Goal: Transaction & Acquisition: Purchase product/service

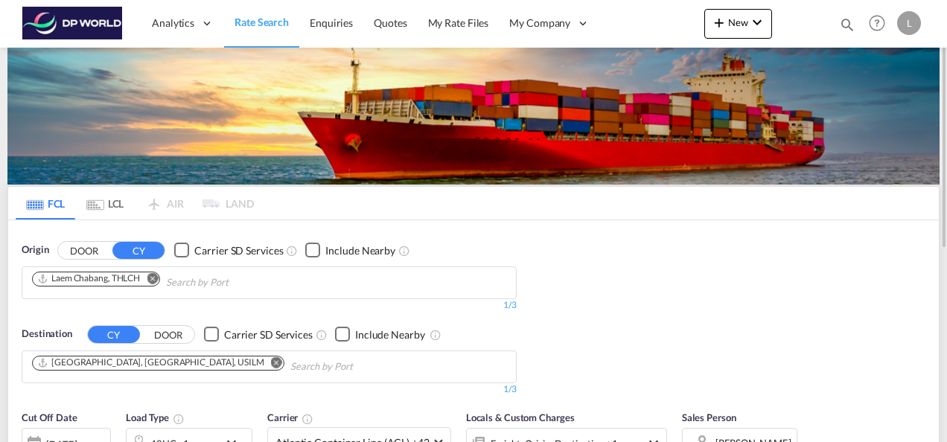
click at [156, 274] on md-icon "Remove" at bounding box center [152, 277] width 11 height 11
click at [118, 288] on input "Chips input." at bounding box center [102, 283] width 141 height 24
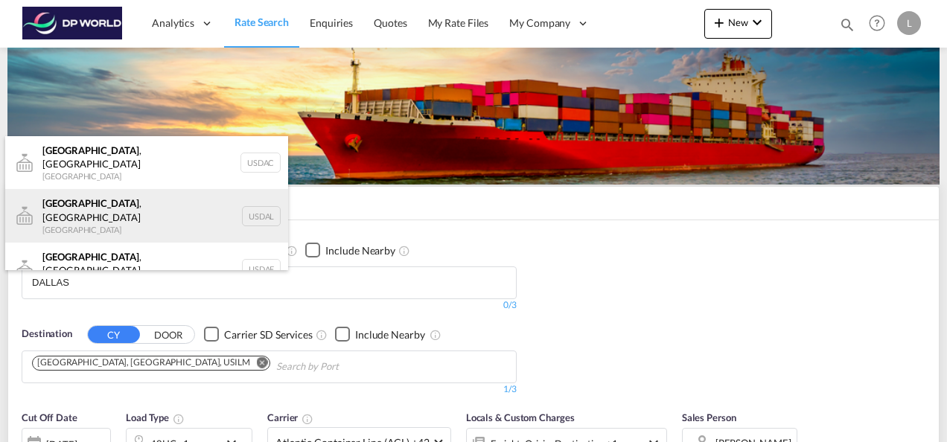
type input "DALLAS"
click at [106, 201] on div "[GEOGRAPHIC_DATA] , [GEOGRAPHIC_DATA] [GEOGRAPHIC_DATA] USDAL" at bounding box center [146, 216] width 283 height 54
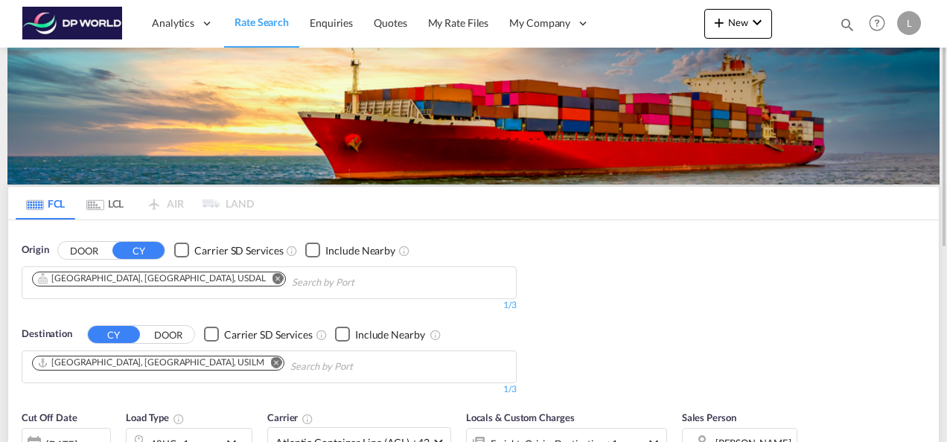
scroll to position [74, 0]
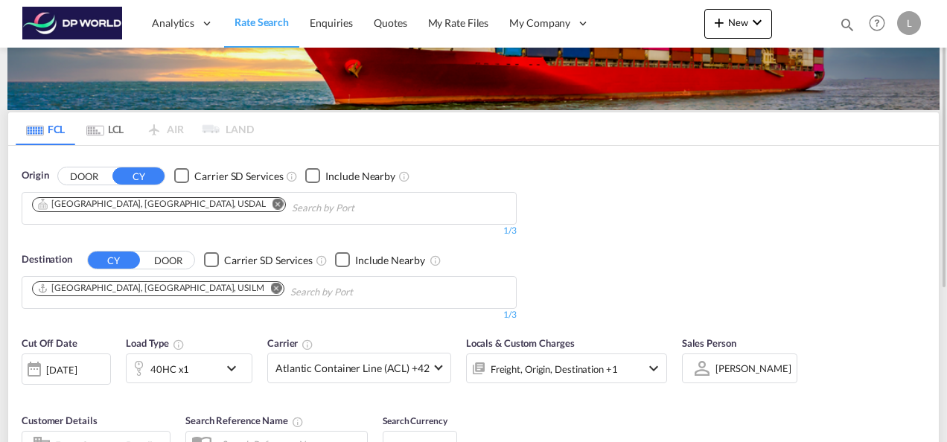
click at [271, 285] on md-icon "Remove" at bounding box center [276, 287] width 11 height 11
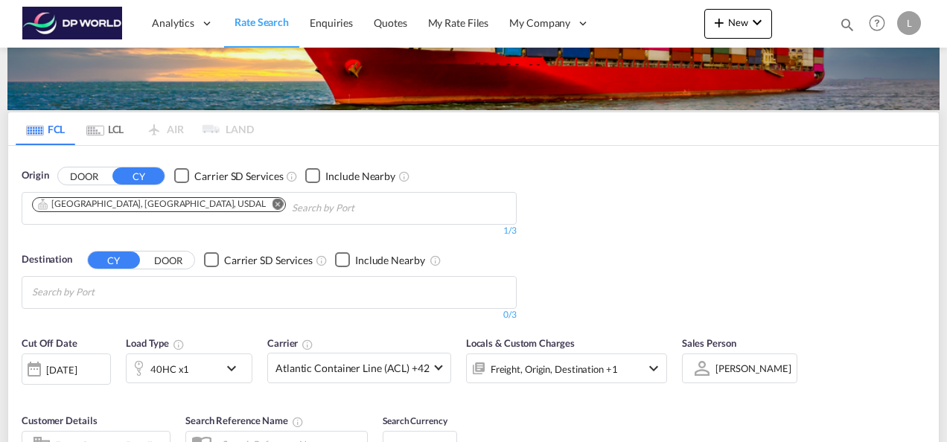
click at [162, 291] on body "Analytics Dashboard Rate Search Enquiries Quotes My Rate Files My Company" at bounding box center [473, 221] width 947 height 442
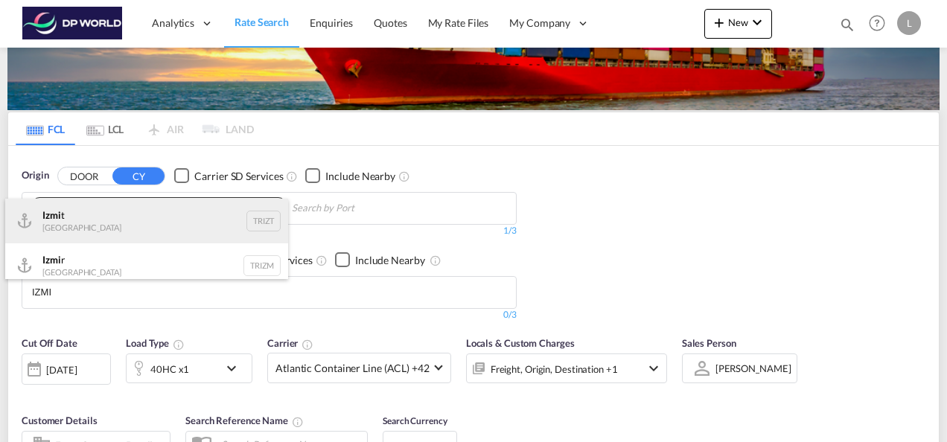
type input "IZMI"
click at [119, 223] on div "Izmi t [GEOGRAPHIC_DATA] TRIZT" at bounding box center [146, 221] width 283 height 45
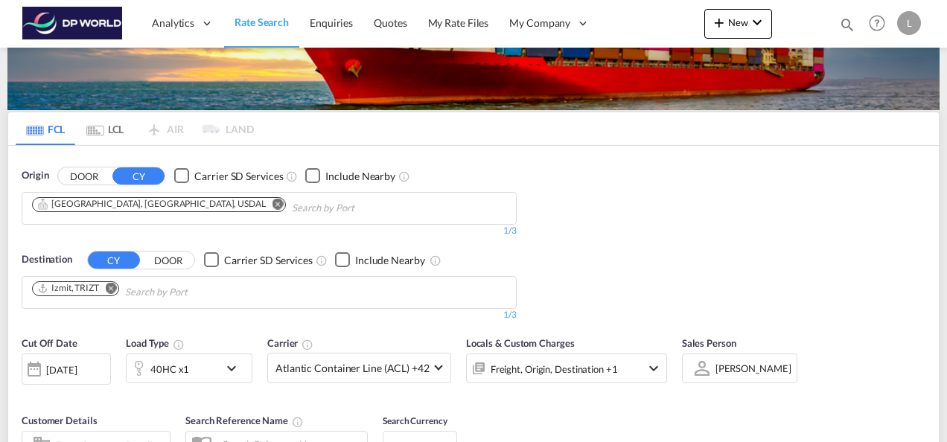
click at [665, 228] on div "Origin DOOR CY Carrier SD Services Include Nearby [GEOGRAPHIC_DATA], [GEOGRAPHI…" at bounding box center [473, 237] width 930 height 183
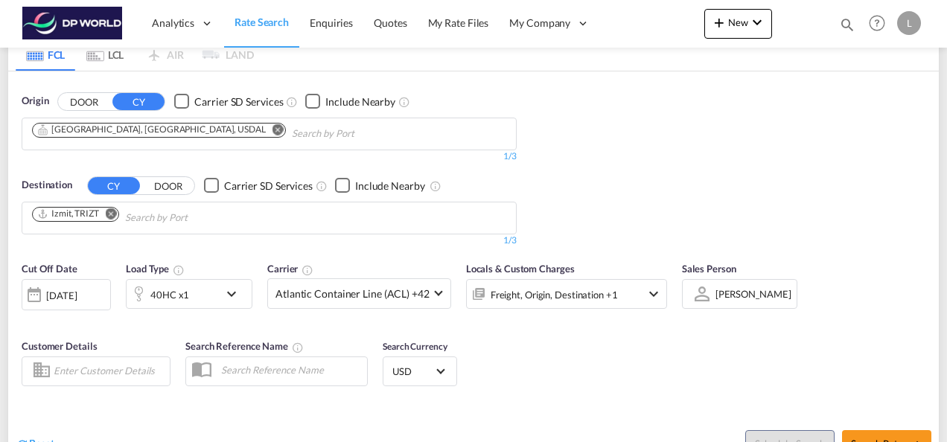
click at [202, 294] on div "40HC x1" at bounding box center [173, 294] width 92 height 30
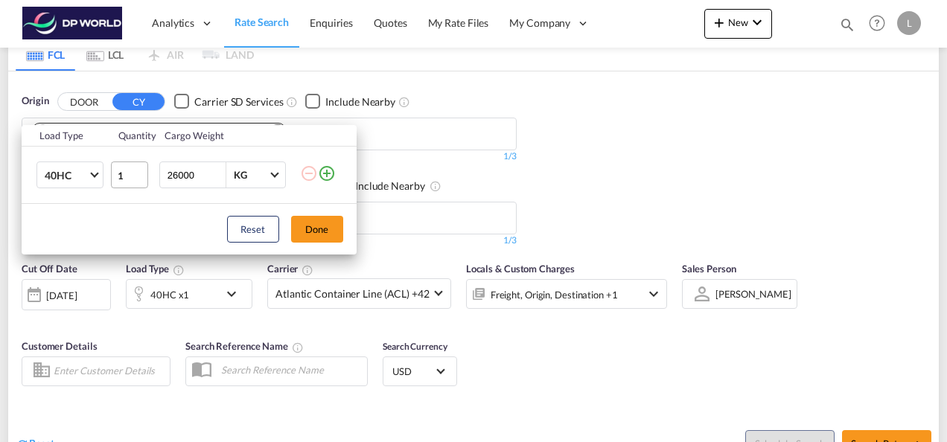
drag, startPoint x: 205, startPoint y: 176, endPoint x: 132, endPoint y: 181, distance: 72.4
click at [132, 181] on tr "40HC 20GP 40GP 40HC 45HC 20RE 40RE 40HR 20OT 40OT 20FR 40FR 40NR 20NR 45S 20TK …" at bounding box center [189, 175] width 335 height 57
click at [325, 224] on button "Done" at bounding box center [317, 229] width 52 height 27
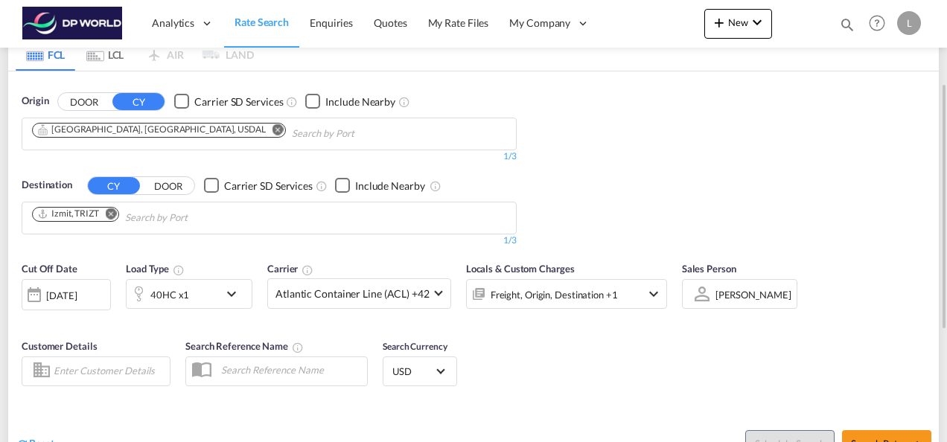
click at [716, 298] on div "[PERSON_NAME]" at bounding box center [753, 295] width 76 height 12
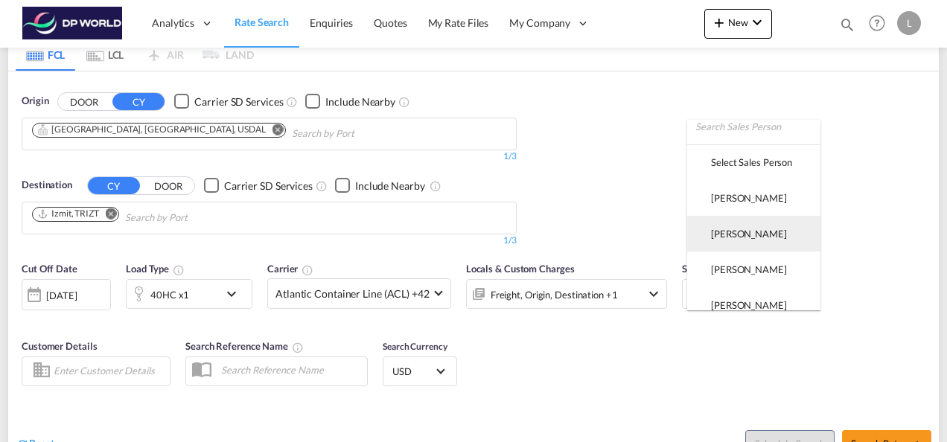
scroll to position [0, 0]
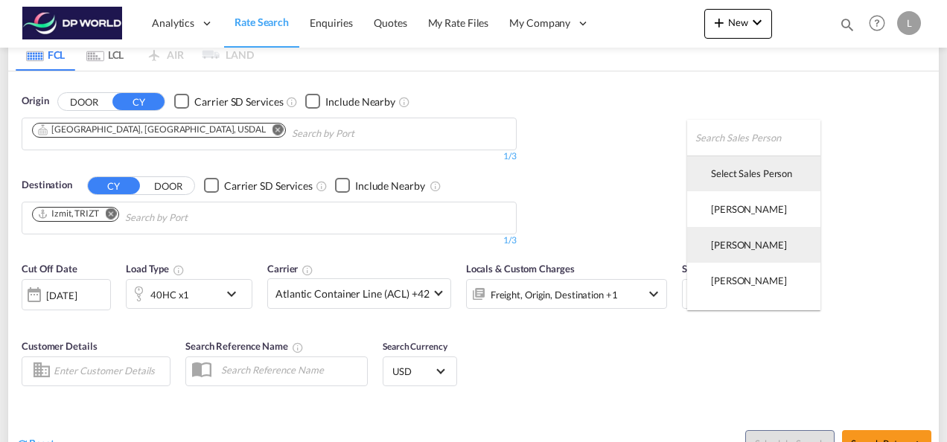
click at [738, 179] on div "Select Sales Person" at bounding box center [751, 173] width 81 height 13
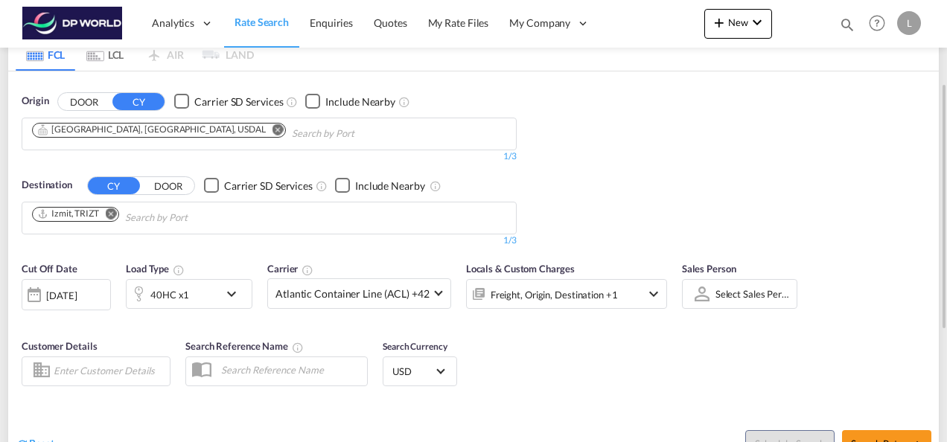
click at [758, 344] on div "Cut Off Date [DATE] [DATE] Load Type 40HC x1 Carrier Atlantic Container Line (A…" at bounding box center [473, 326] width 930 height 145
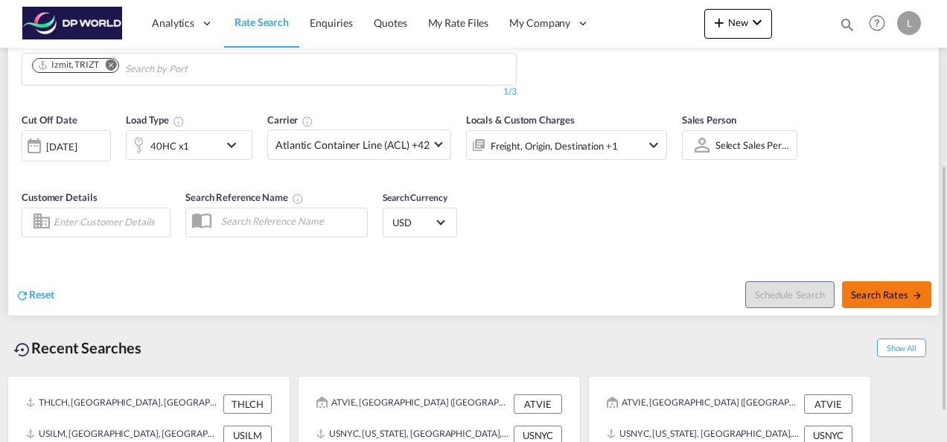
click at [860, 290] on span "Search Rates" at bounding box center [886, 295] width 71 height 12
type input "USDAL to TRIZT / [DATE]"
